Goal: Transaction & Acquisition: Subscribe to service/newsletter

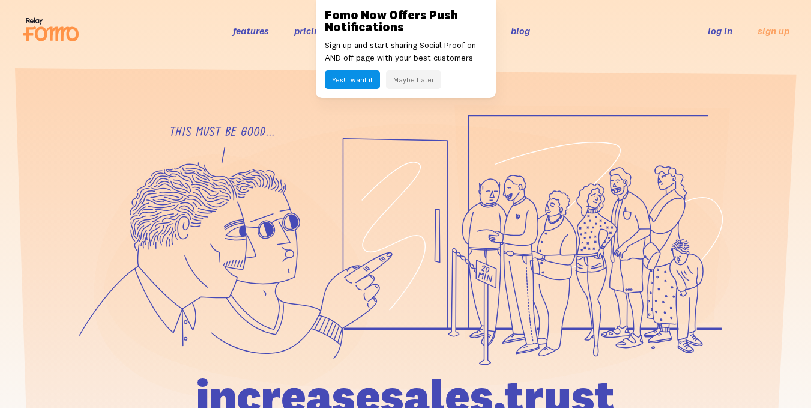
click at [809, 146] on div at bounding box center [405, 336] width 811 height 464
click at [808, 147] on div at bounding box center [405, 336] width 811 height 464
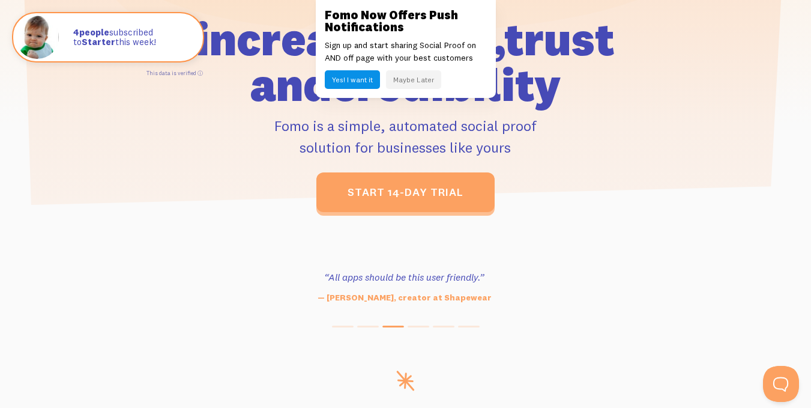
click at [357, 74] on button "Yes! I want it" at bounding box center [352, 79] width 55 height 19
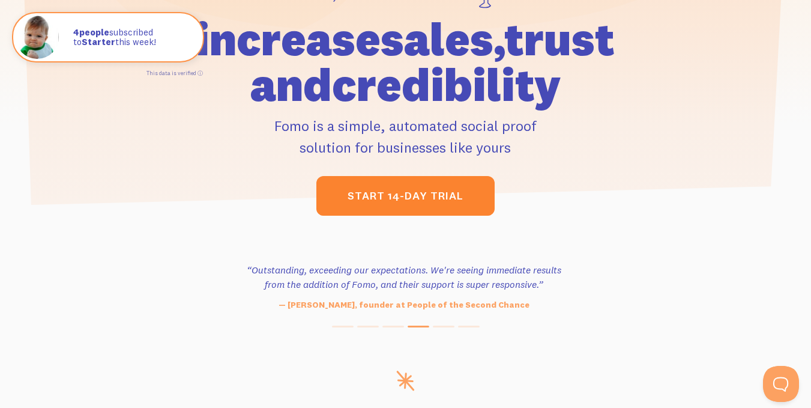
click at [402, 195] on link "start 14-day trial" at bounding box center [405, 196] width 178 height 40
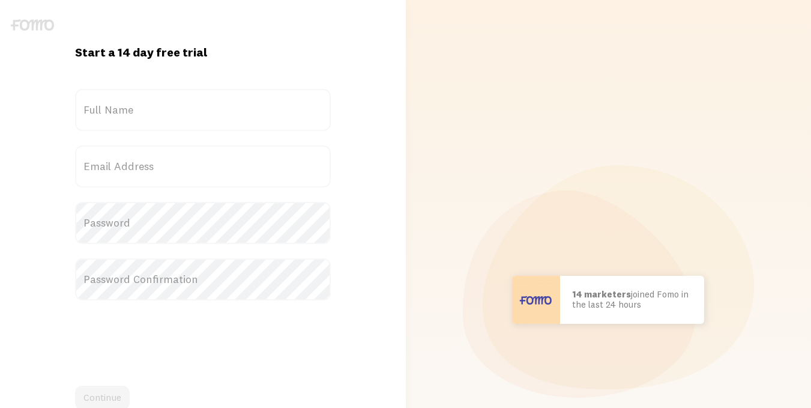
click at [157, 107] on label "Full Name" at bounding box center [203, 110] width 256 height 42
click at [157, 107] on input "Full Name" at bounding box center [203, 110] width 256 height 42
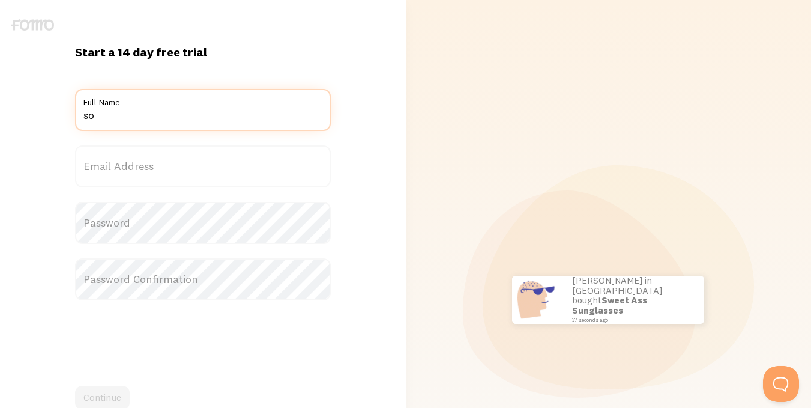
type input "s"
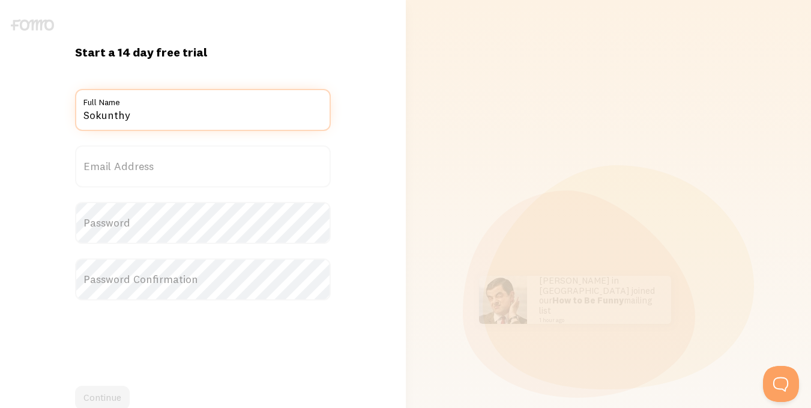
type input "Sokunthy"
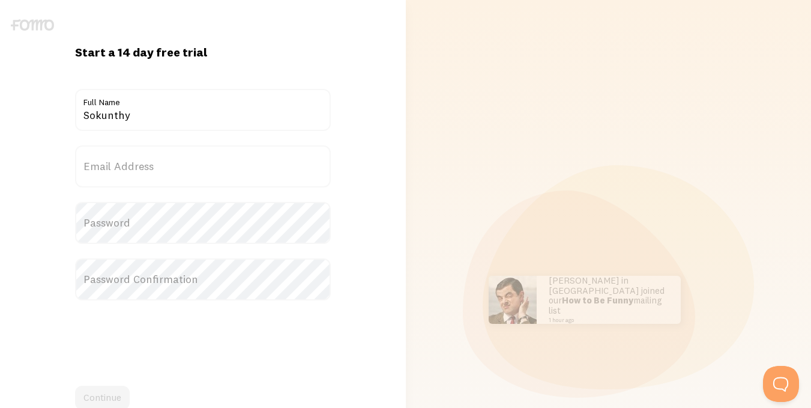
click at [149, 163] on label "Email Address" at bounding box center [203, 166] width 256 height 42
click at [149, 163] on input "Email Address" at bounding box center [203, 166] width 256 height 42
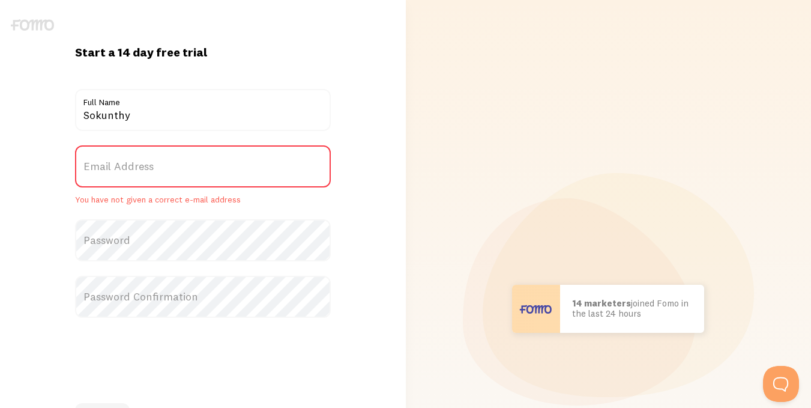
click at [146, 163] on label "Email Address" at bounding box center [203, 166] width 256 height 42
click at [146, 163] on input "Email Address" at bounding box center [203, 166] width 256 height 42
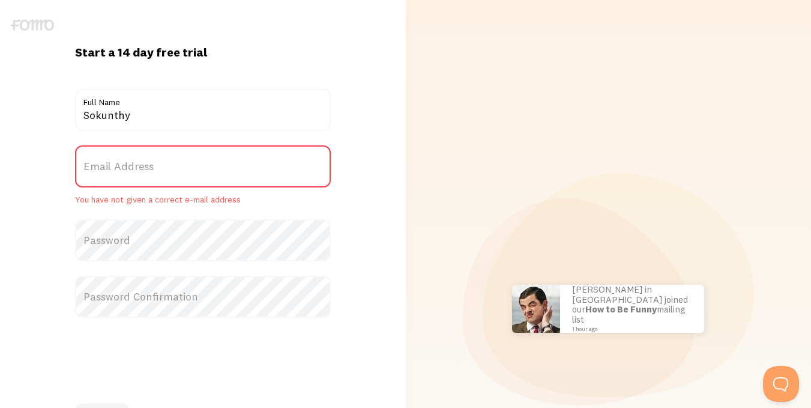
click at [154, 160] on label "Email Address" at bounding box center [203, 166] width 256 height 42
click at [154, 160] on input "Email Address" at bounding box center [203, 166] width 256 height 42
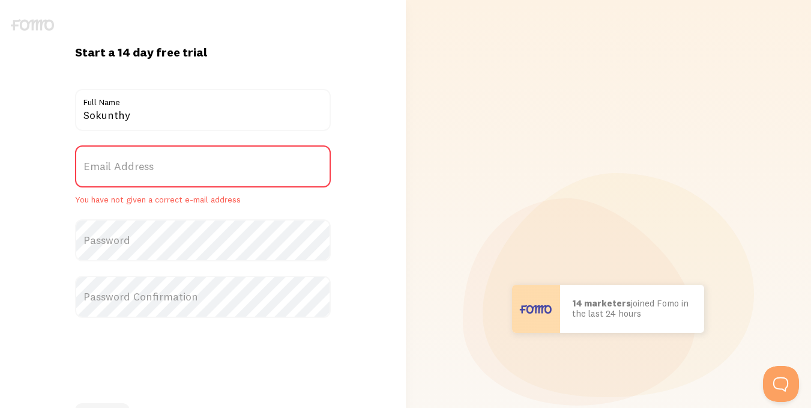
drag, startPoint x: 154, startPoint y: 161, endPoint x: 119, endPoint y: 171, distance: 36.1
click at [119, 171] on label "Email Address" at bounding box center [203, 166] width 256 height 42
click at [119, 171] on input "Email Address" at bounding box center [203, 166] width 256 height 42
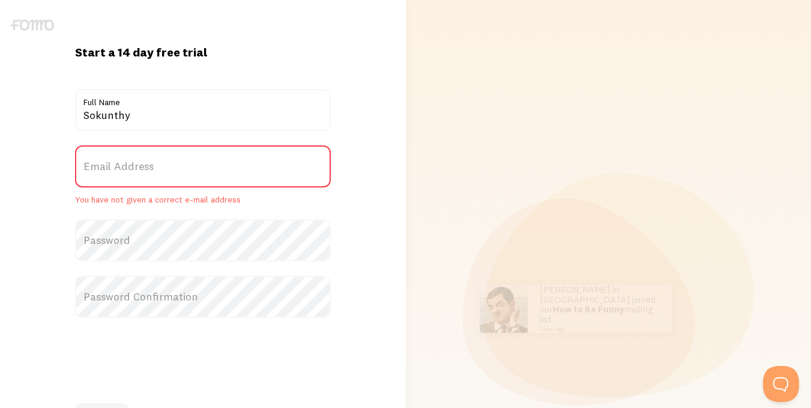
click at [170, 166] on label "Email Address" at bounding box center [203, 166] width 256 height 42
click at [170, 166] on input "Email Address" at bounding box center [203, 166] width 256 height 42
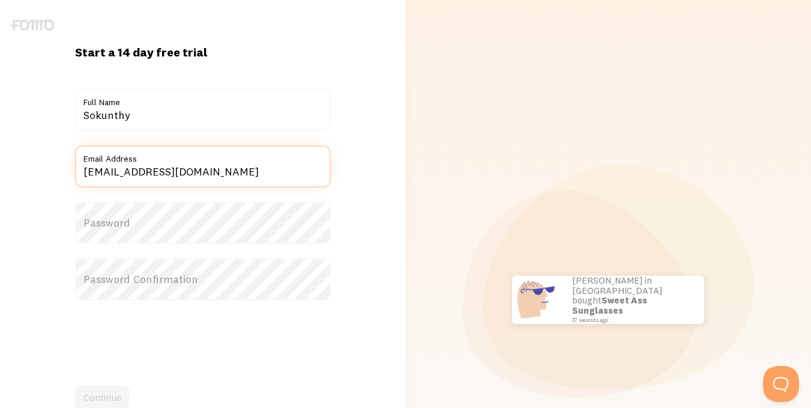
type input "birdycontent@gmail.com"
click at [128, 223] on label "Password" at bounding box center [203, 223] width 256 height 42
